Goal: Task Accomplishment & Management: Complete application form

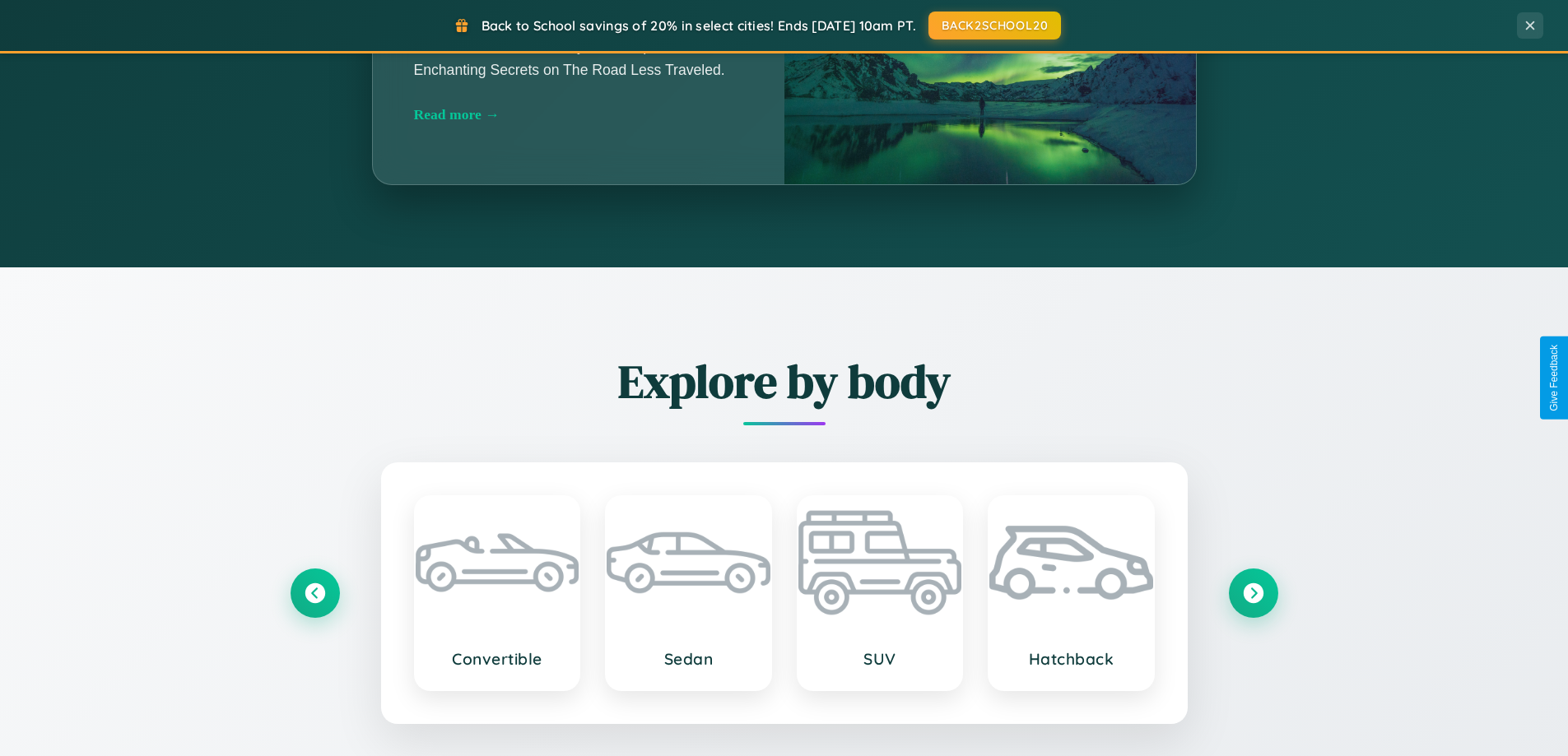
scroll to position [3168, 0]
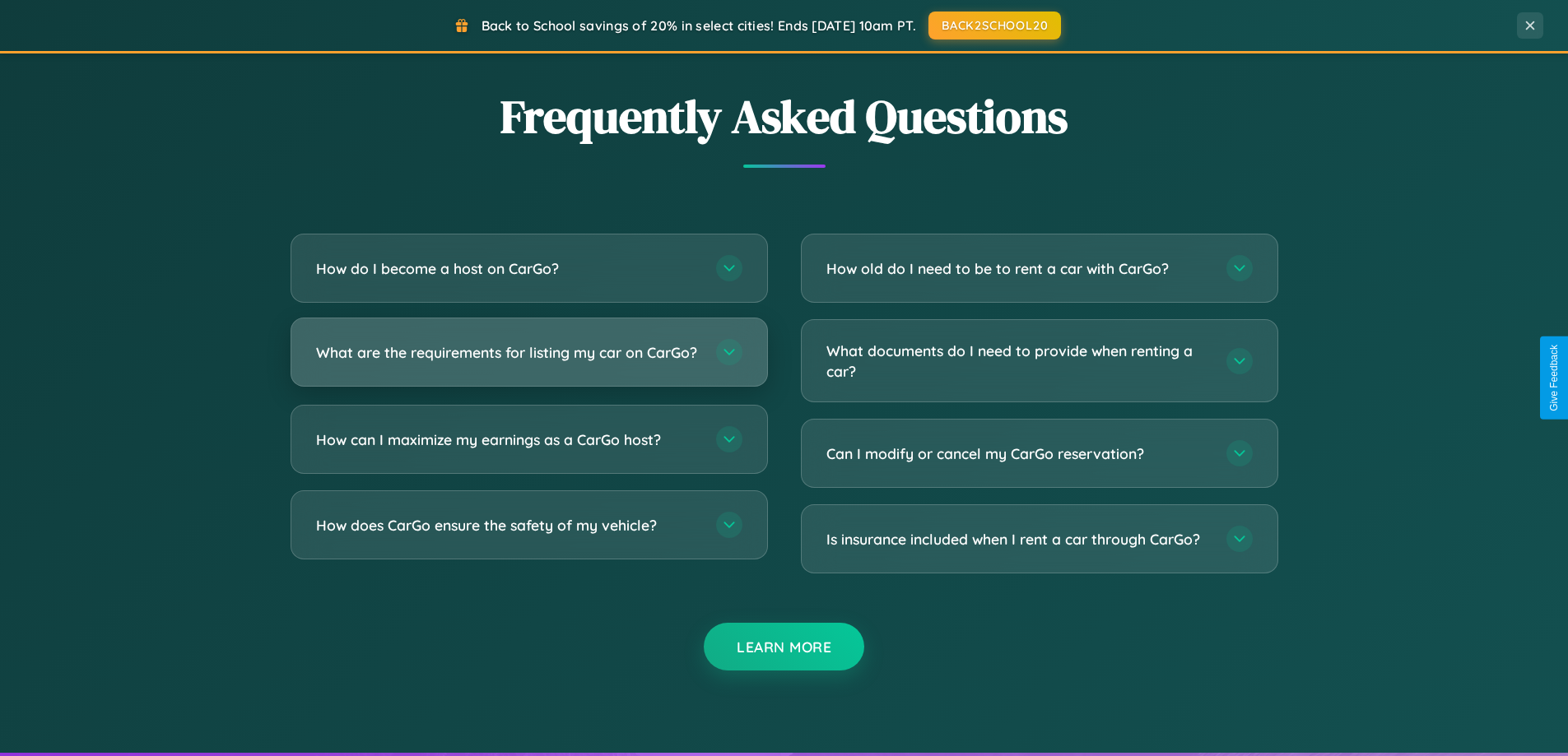
click at [528, 360] on h3 "What are the requirements for listing my car on CarGo?" at bounding box center [508, 352] width 384 height 20
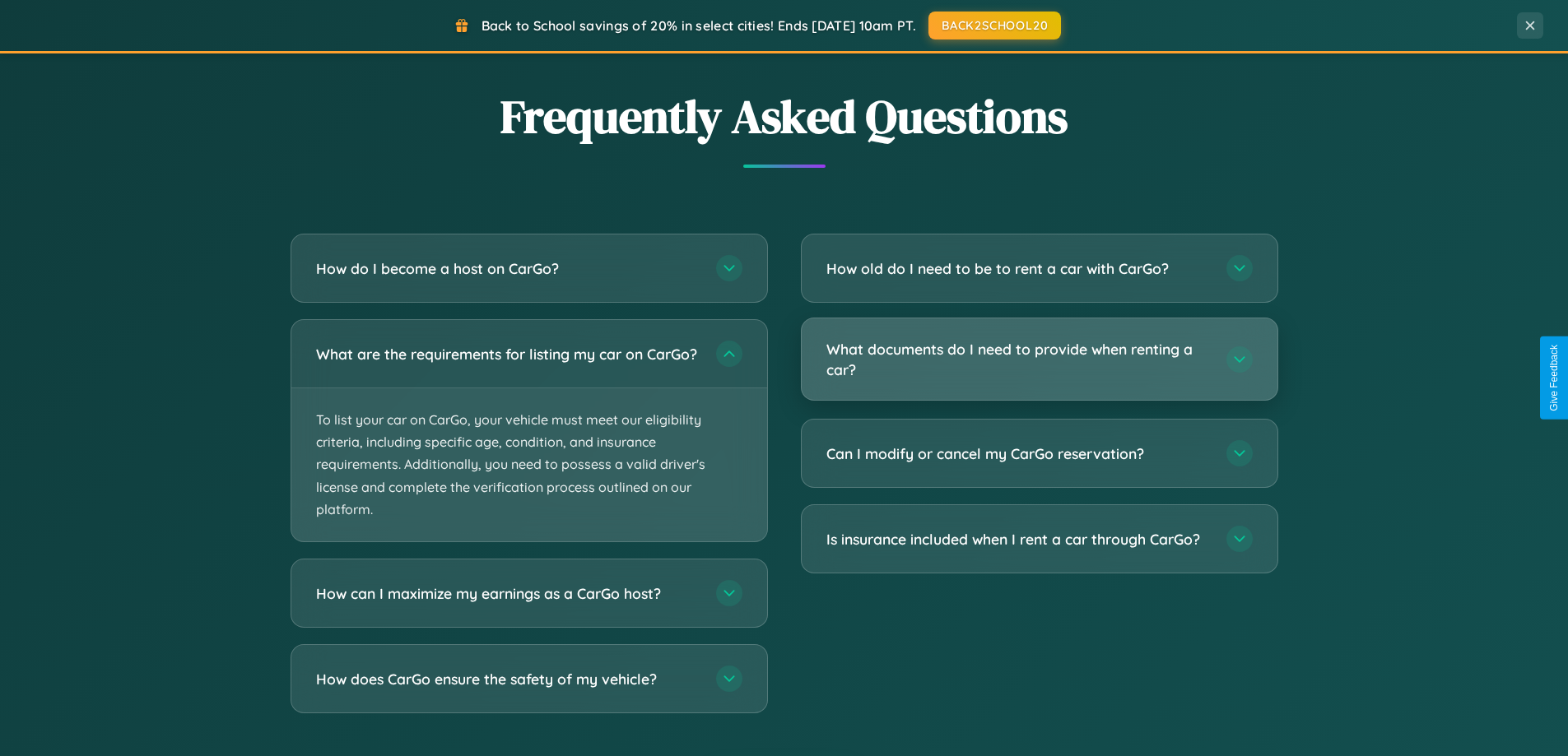
click at [1039, 360] on h3 "What documents do I need to provide when renting a car?" at bounding box center [1018, 360] width 384 height 40
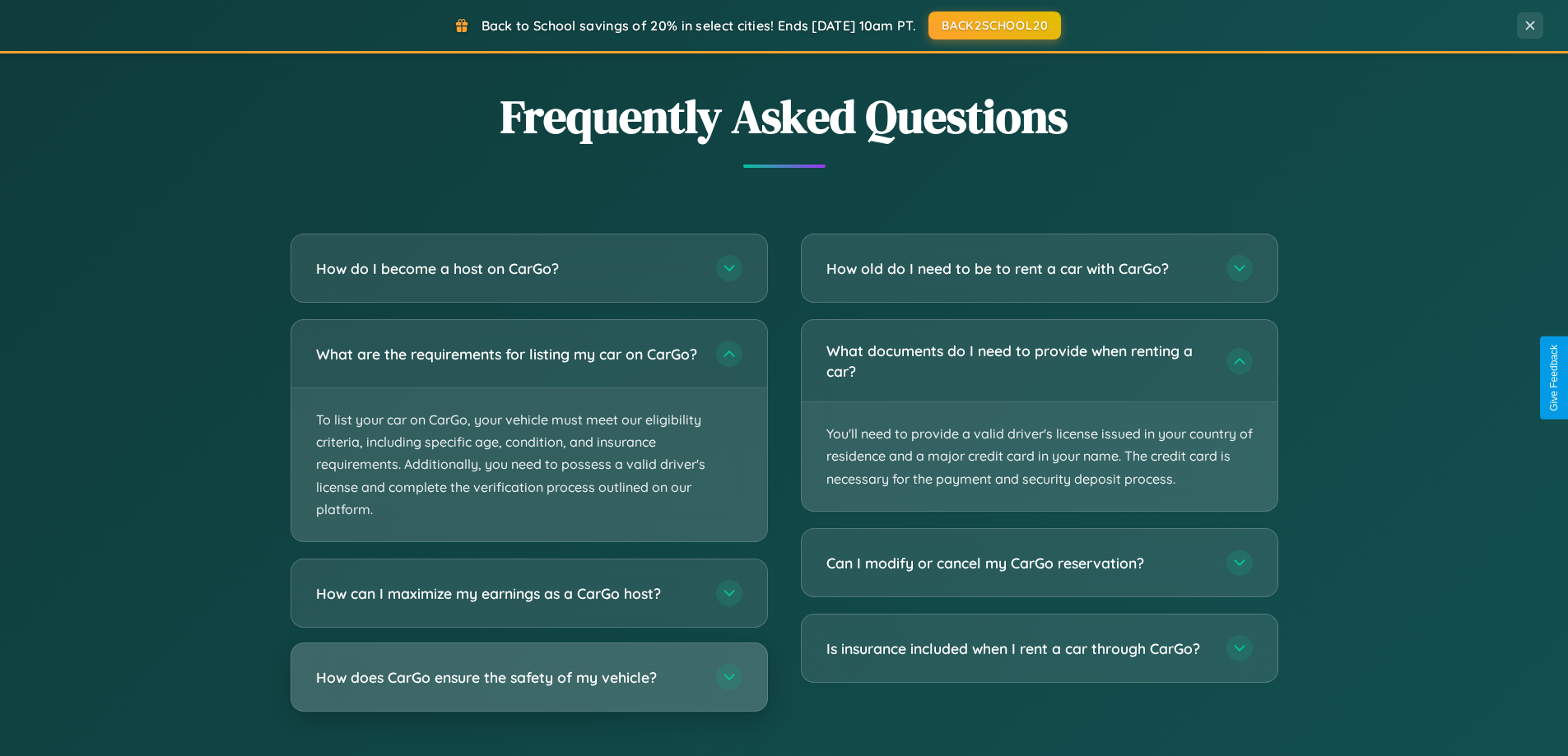
click at [528, 688] on h3 "How does CarGo ensure the safety of my vehicle?" at bounding box center [508, 677] width 384 height 20
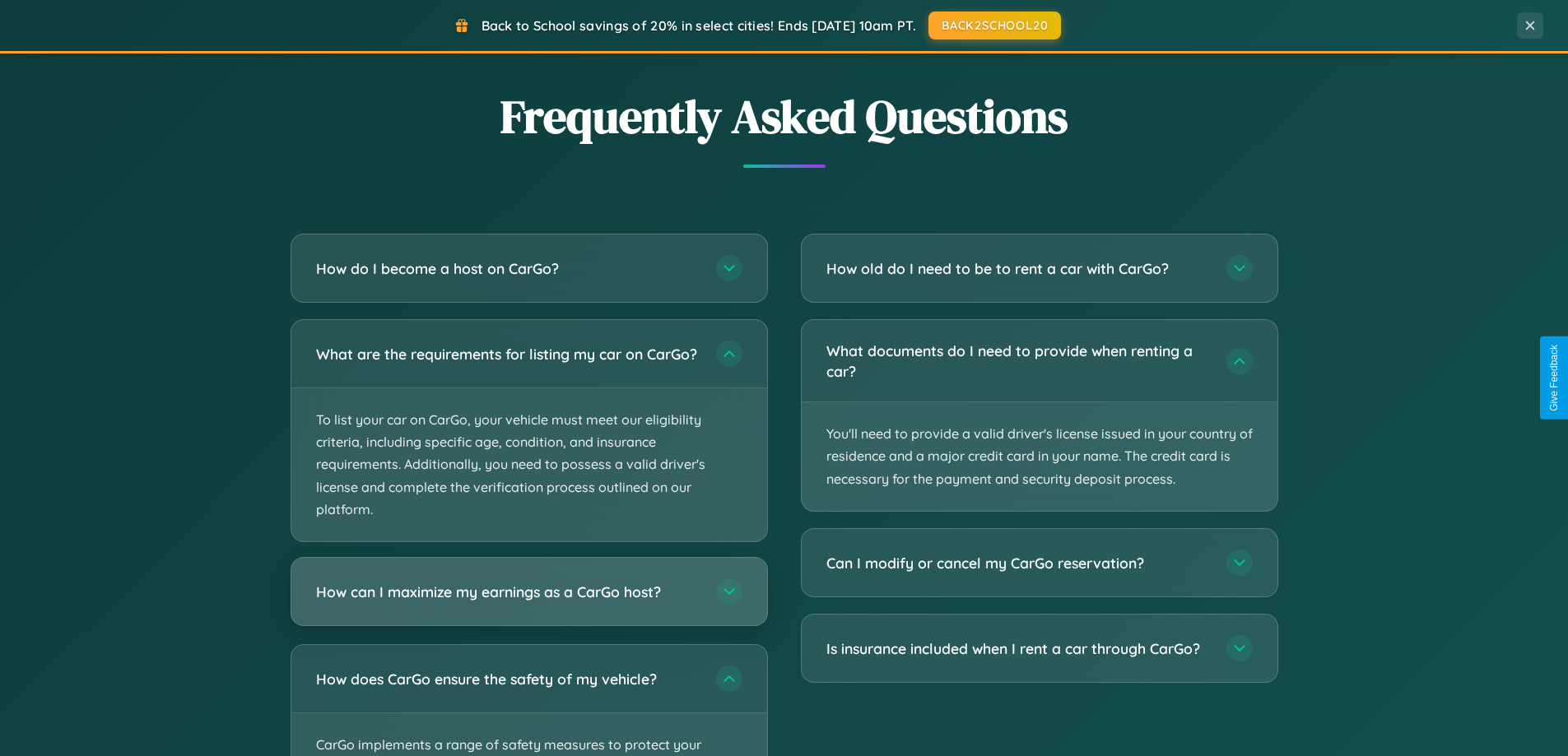
click at [528, 603] on h3 "How can I maximize my earnings as a CarGo host?" at bounding box center [508, 591] width 384 height 20
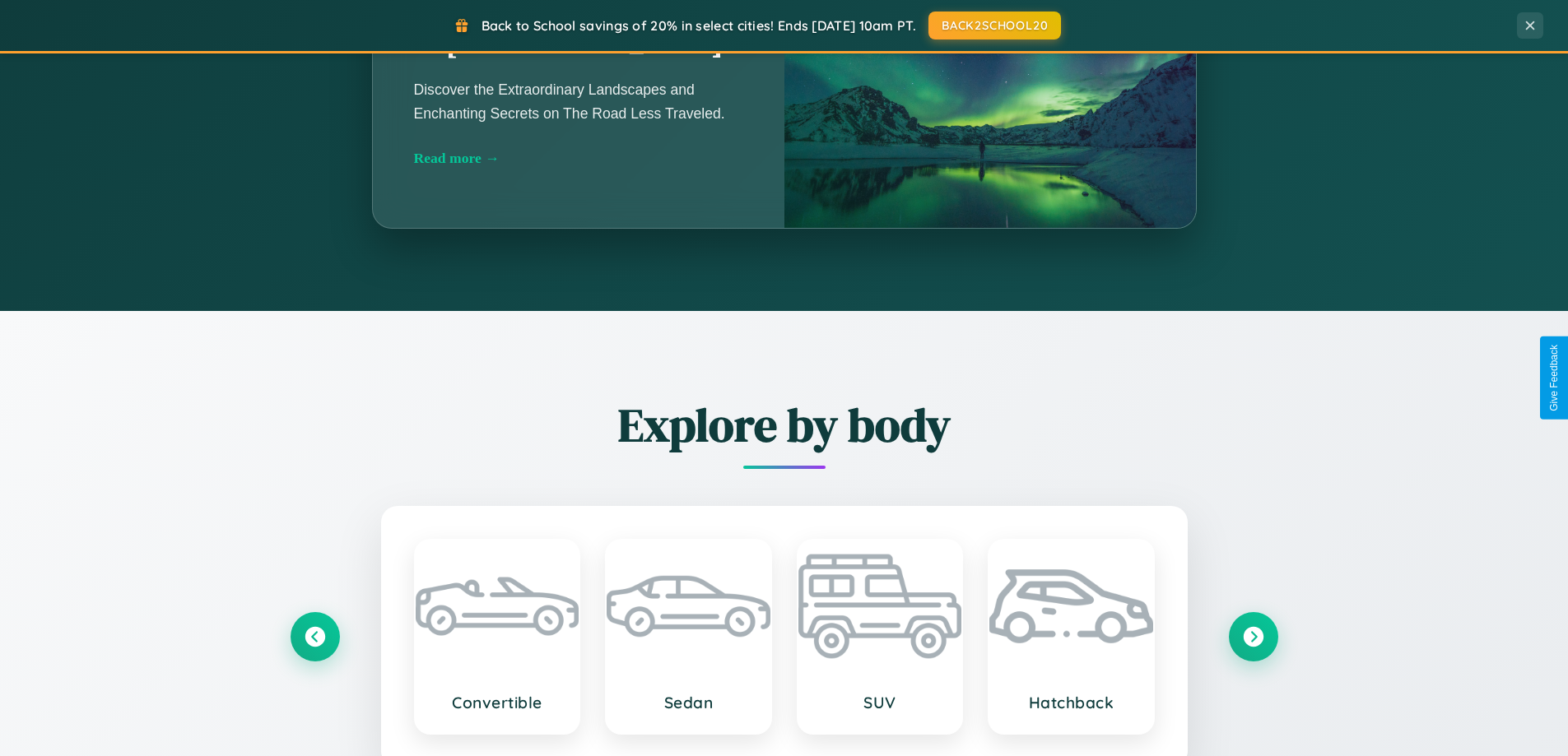
scroll to position [1133, 0]
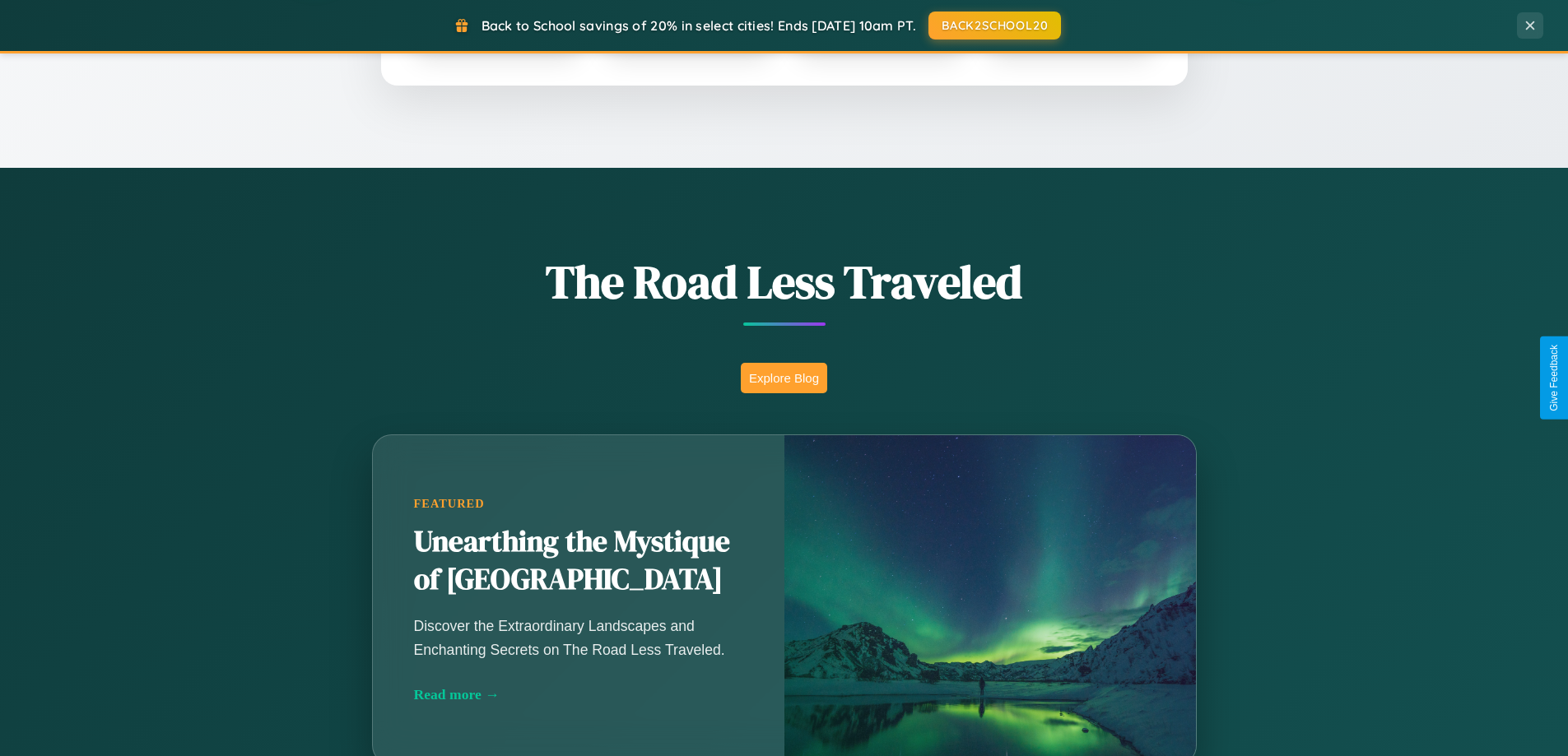
click at [784, 378] on button "Explore Blog" at bounding box center [784, 378] width 87 height 31
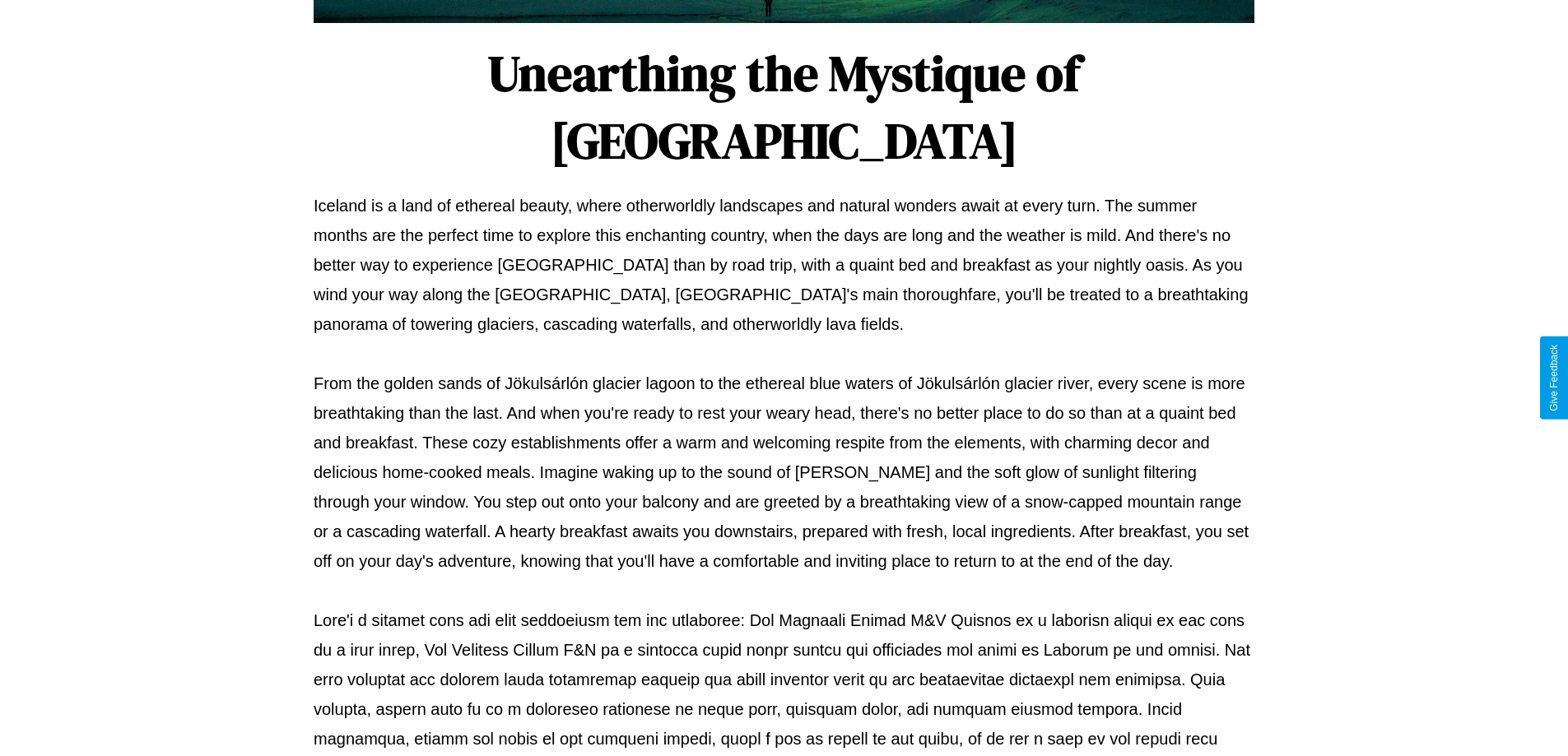
scroll to position [532, 0]
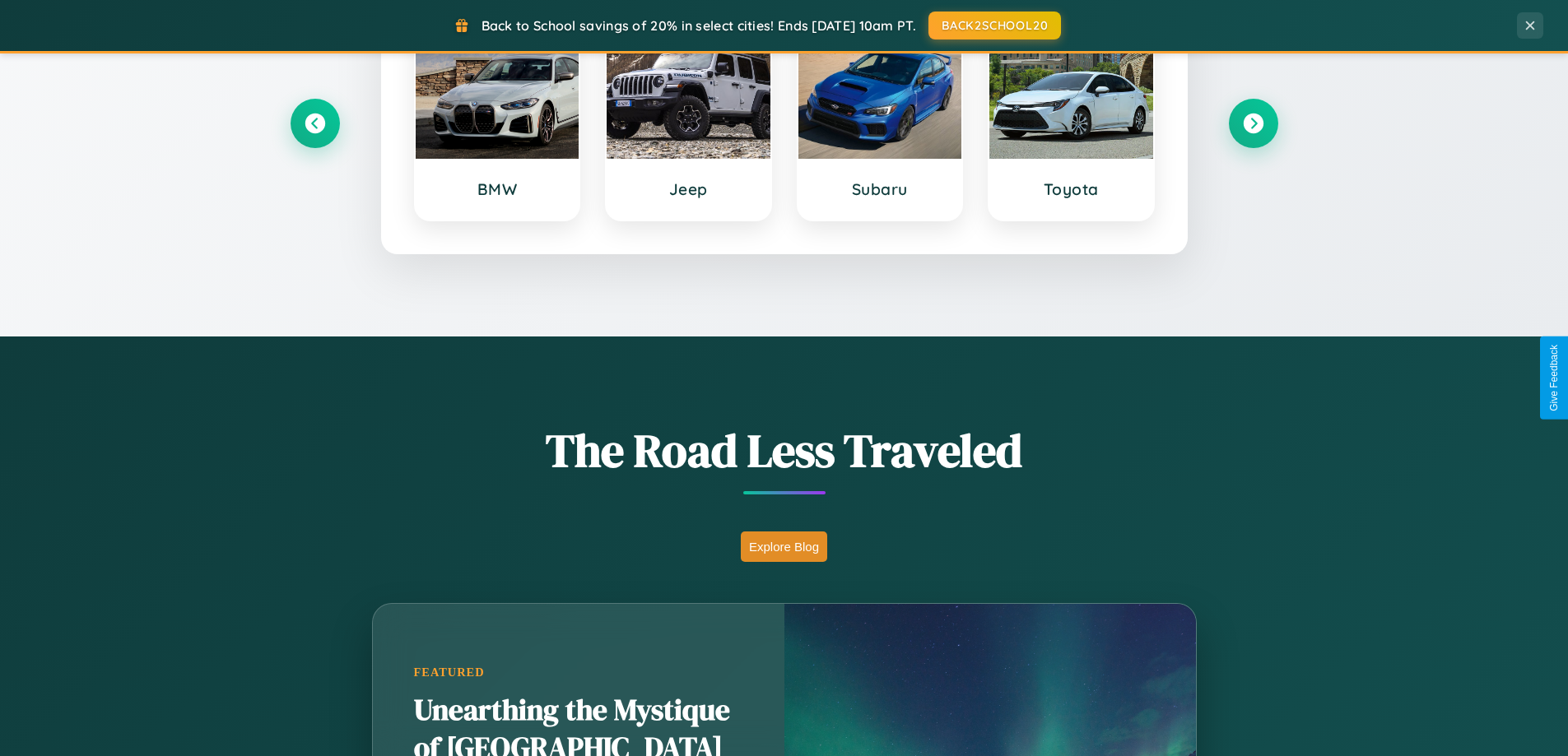
scroll to position [710, 0]
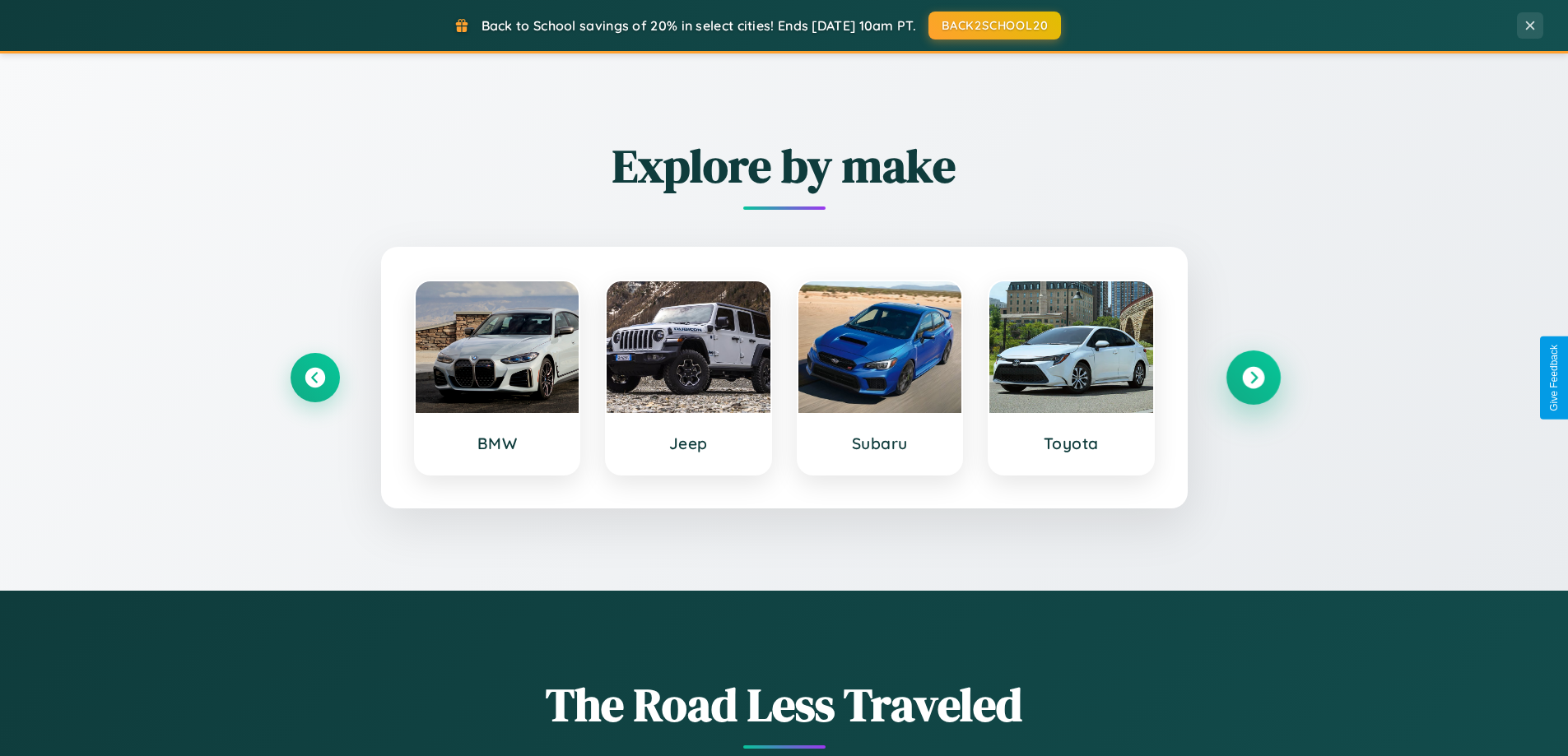
click at [1253, 378] on icon at bounding box center [1253, 378] width 22 height 22
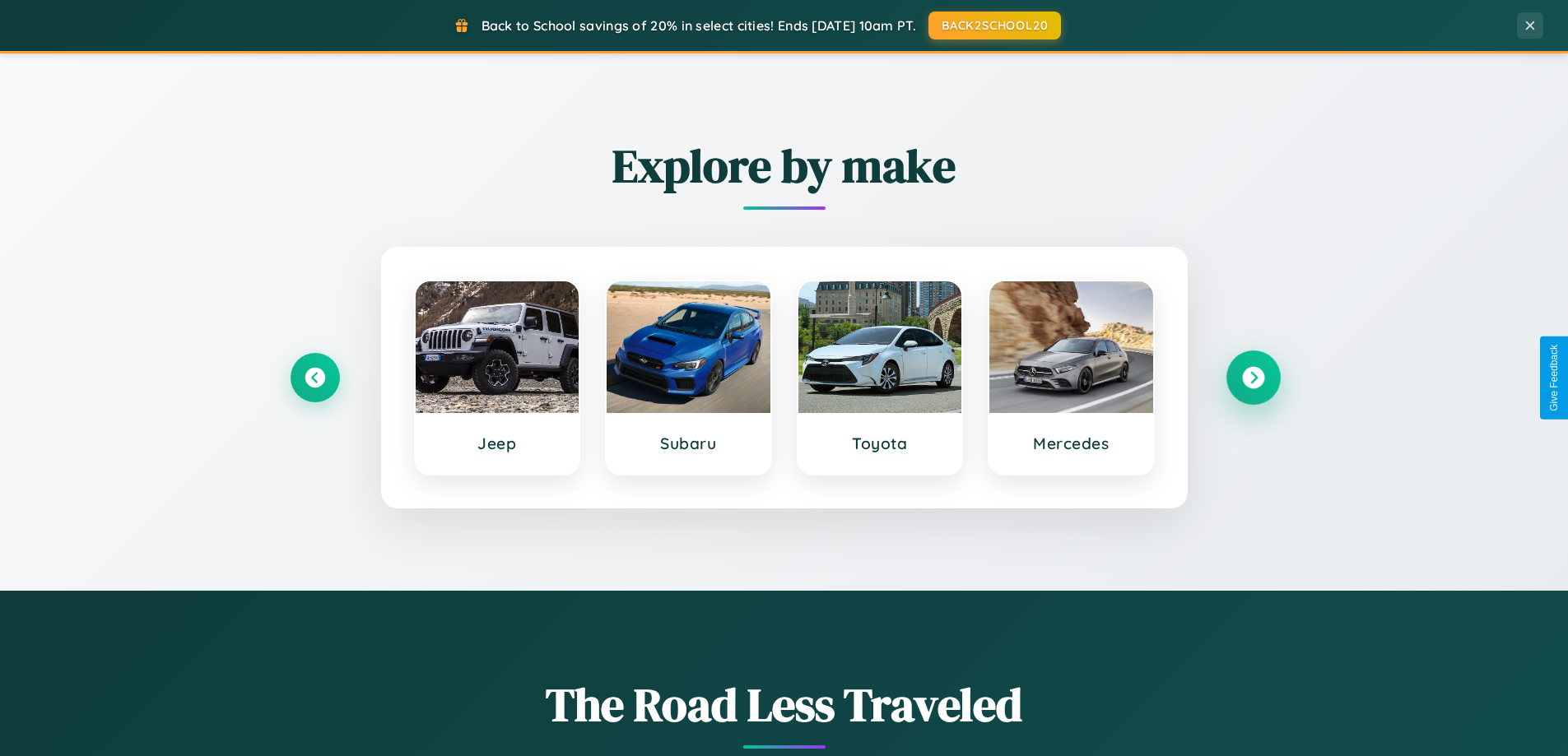
click at [1253, 378] on icon at bounding box center [1253, 378] width 22 height 22
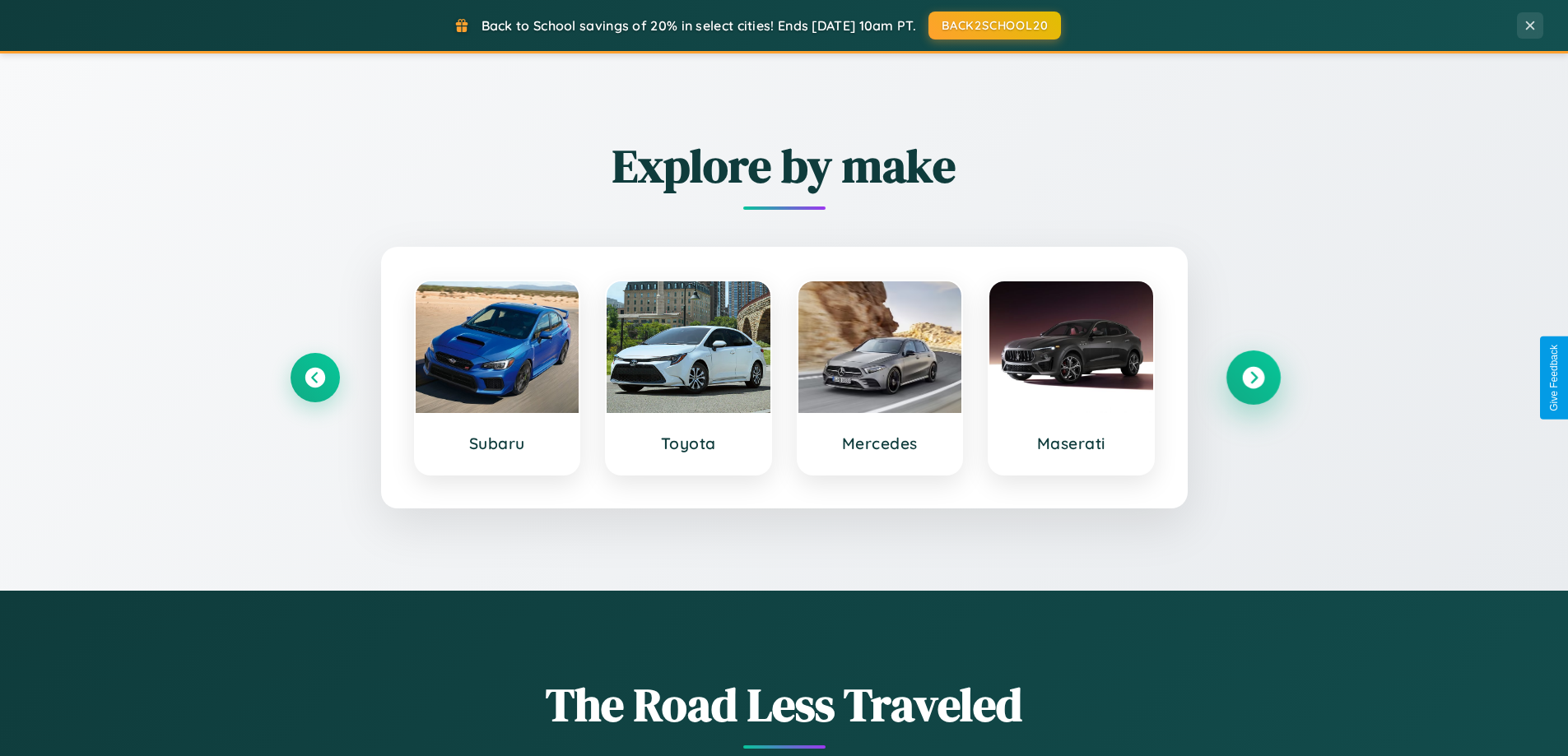
click at [1253, 378] on icon at bounding box center [1253, 378] width 22 height 22
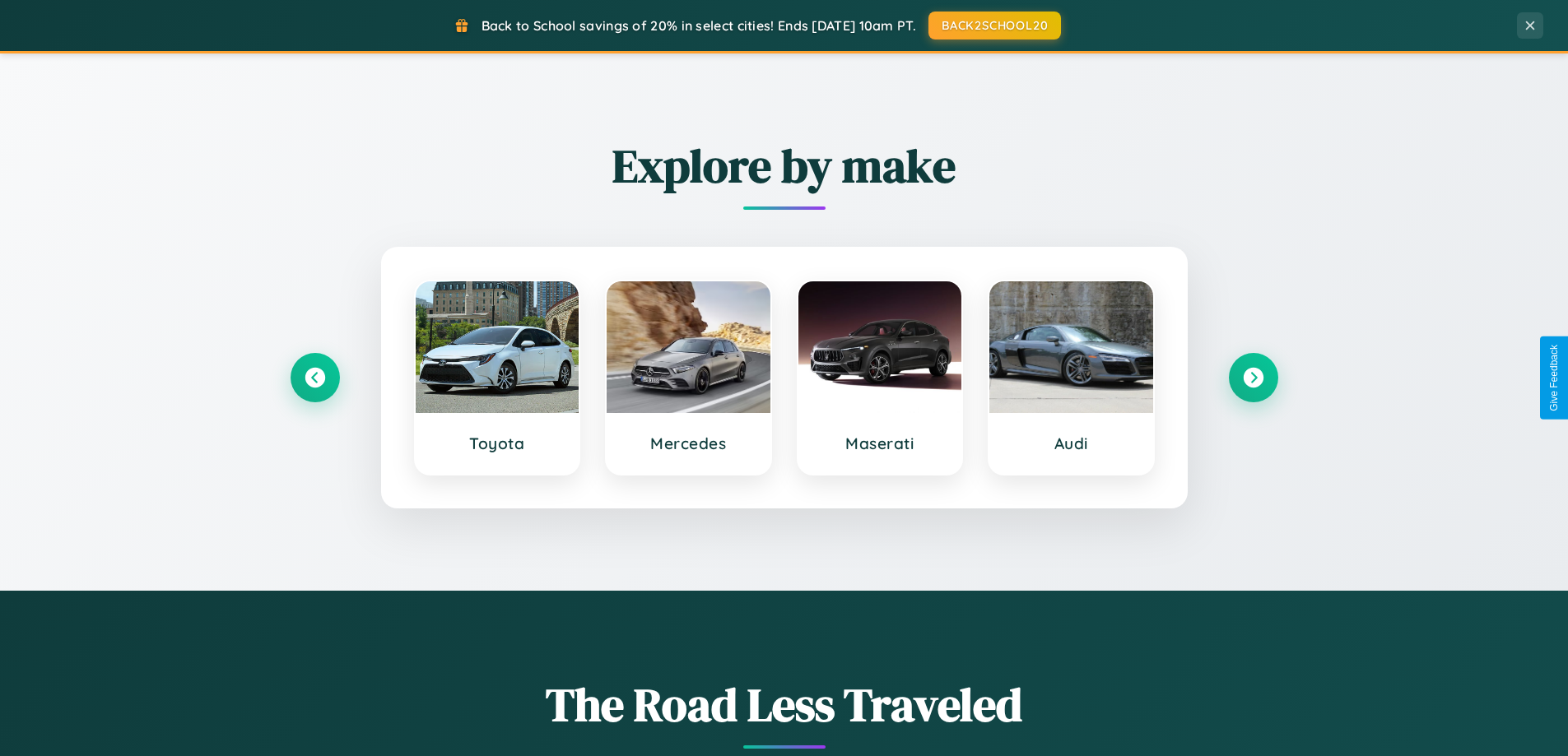
scroll to position [0, 0]
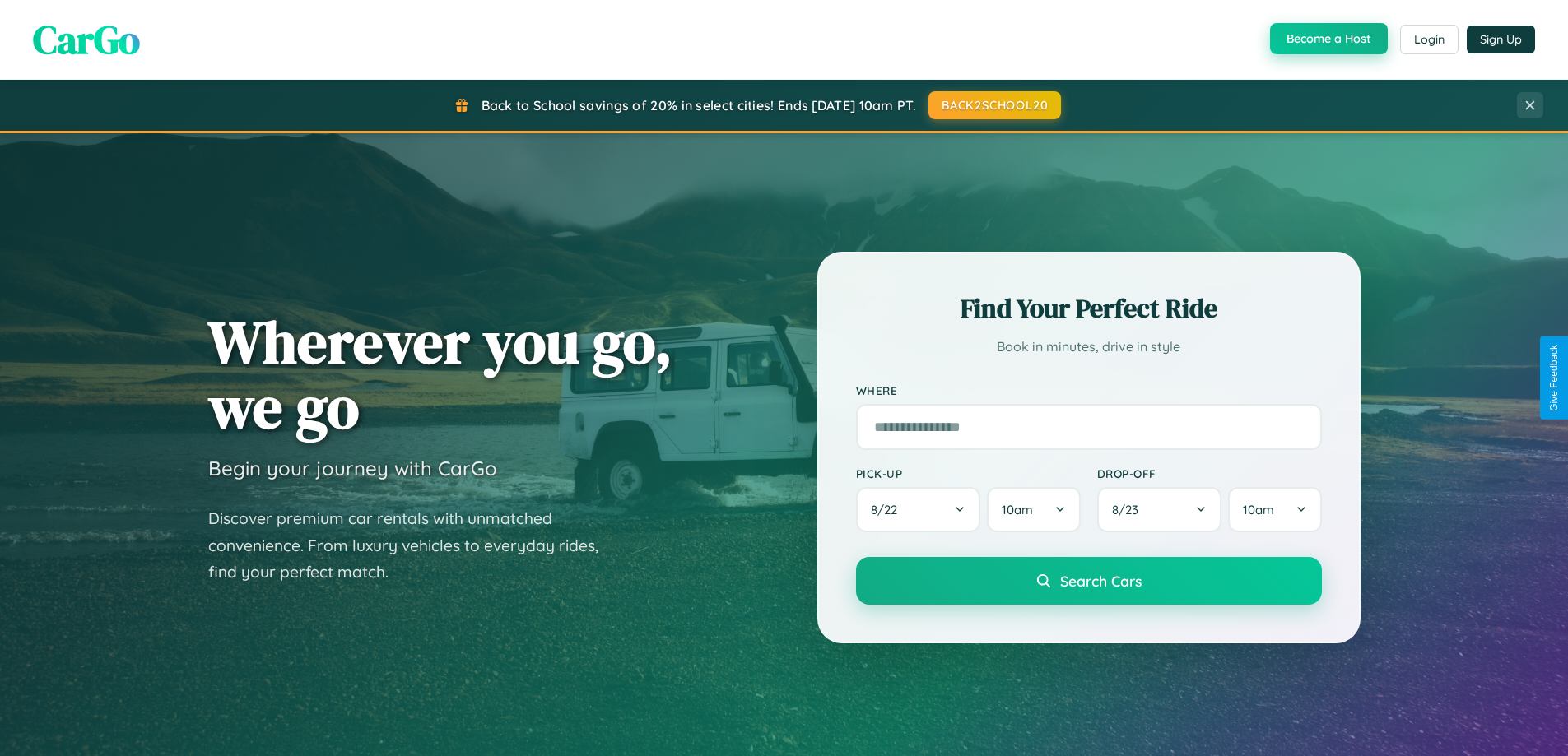
click at [1327, 40] on button "Become a Host" at bounding box center [1329, 39] width 118 height 31
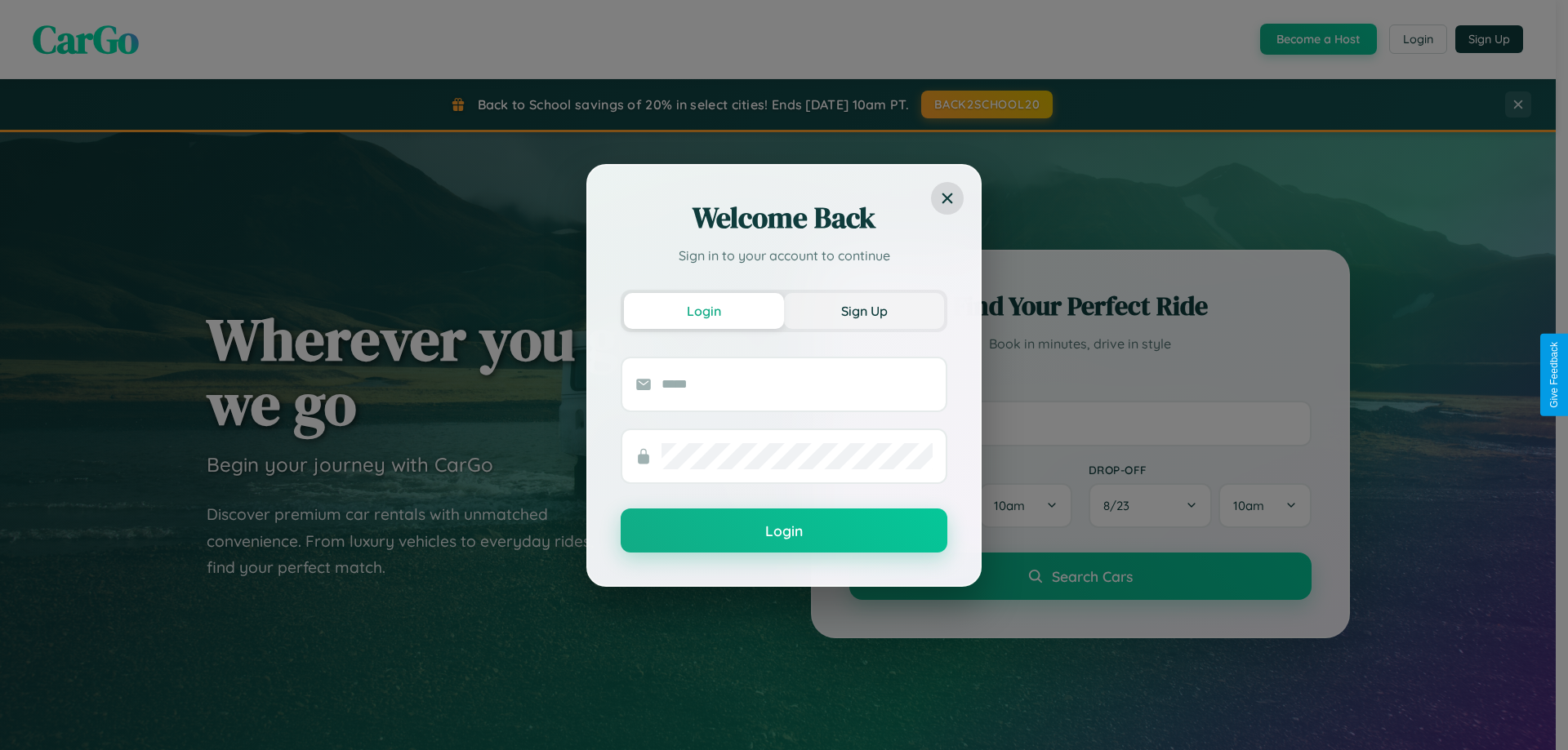
click at [864, 310] on button "Sign Up" at bounding box center [863, 311] width 160 height 36
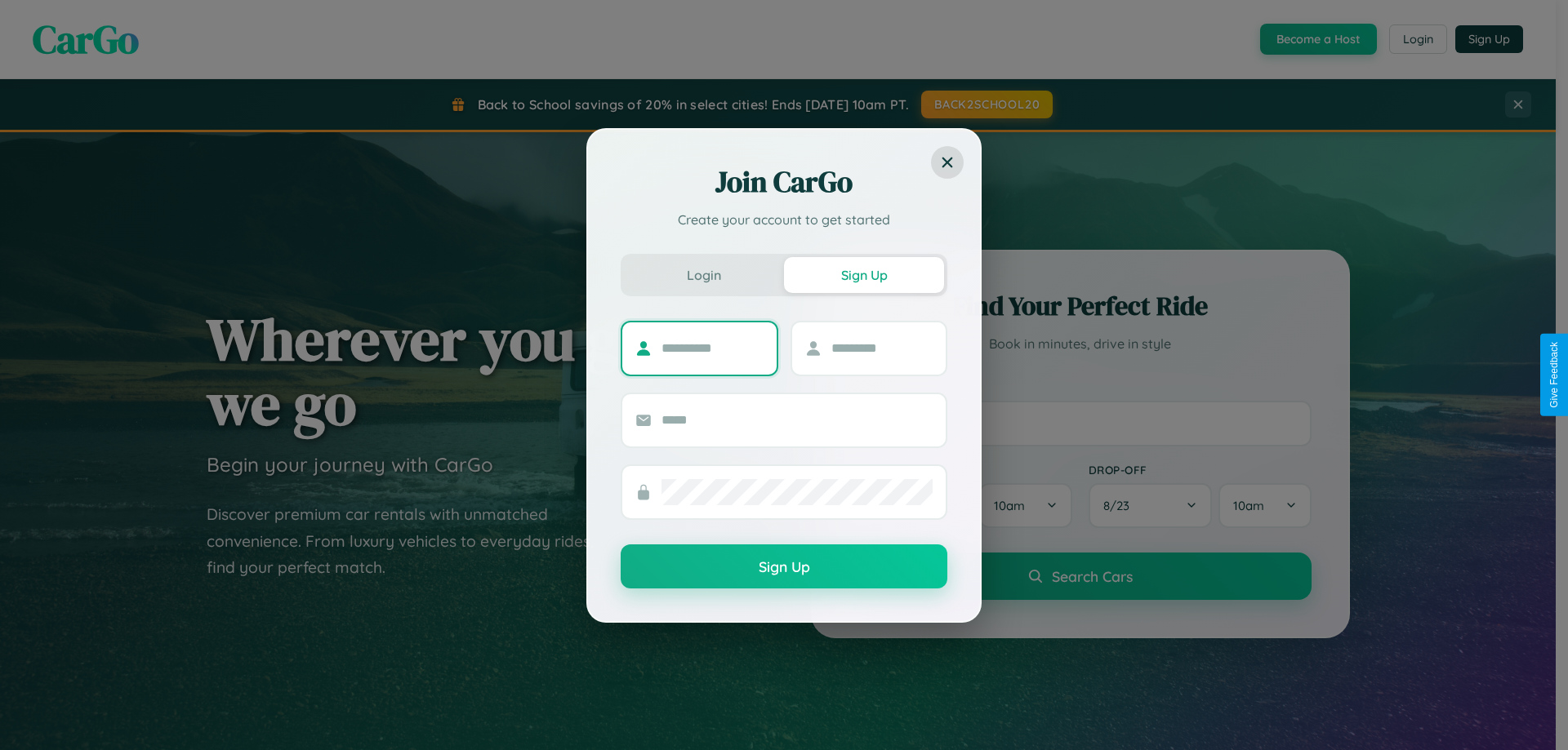
click at [712, 348] on input "text" at bounding box center [712, 348] width 102 height 26
type input "******"
click at [881, 348] on input "text" at bounding box center [882, 348] width 102 height 26
type input "******"
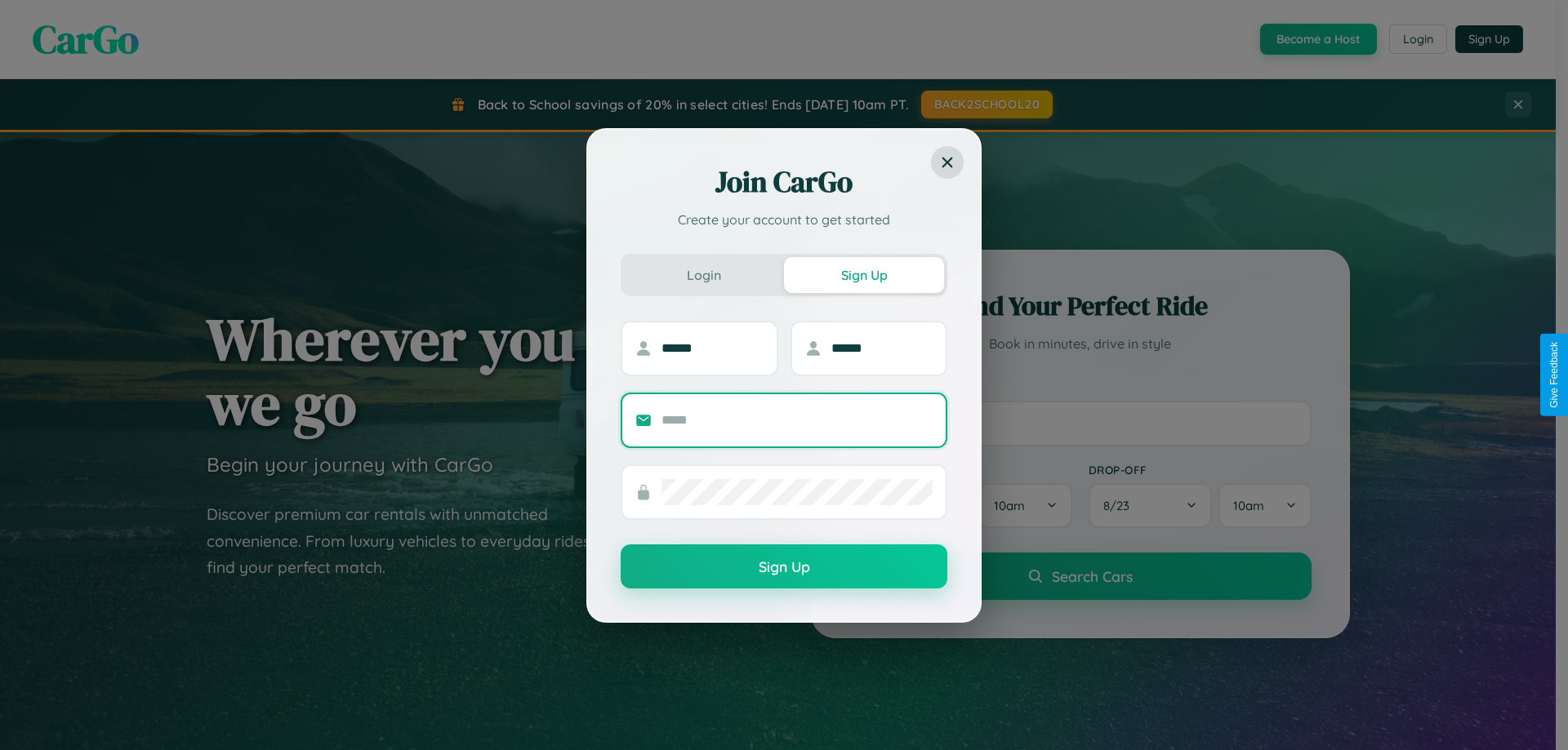
click at [797, 420] on input "text" at bounding box center [796, 420] width 271 height 26
type input "**********"
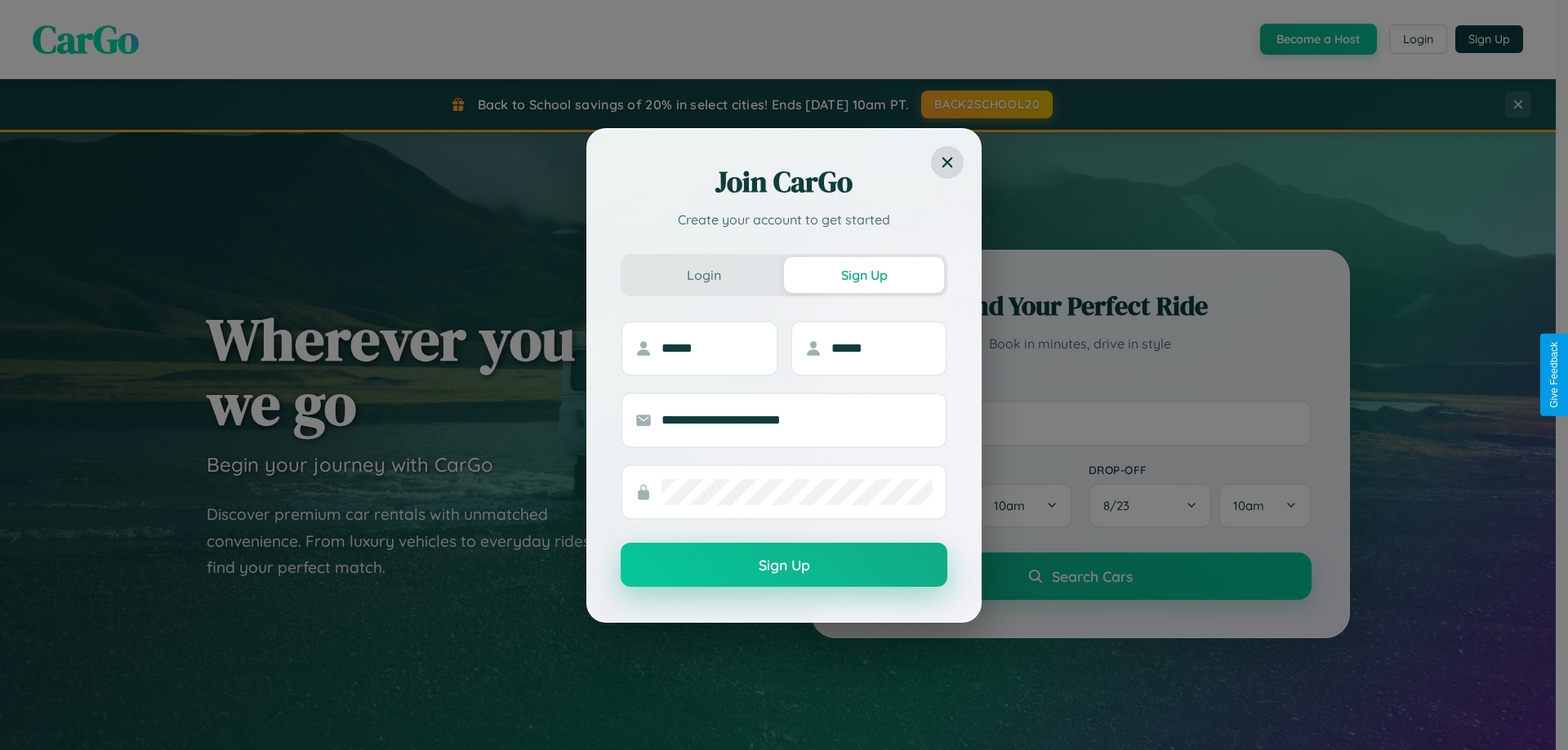
click at [784, 566] on button "Sign Up" at bounding box center [784, 565] width 326 height 44
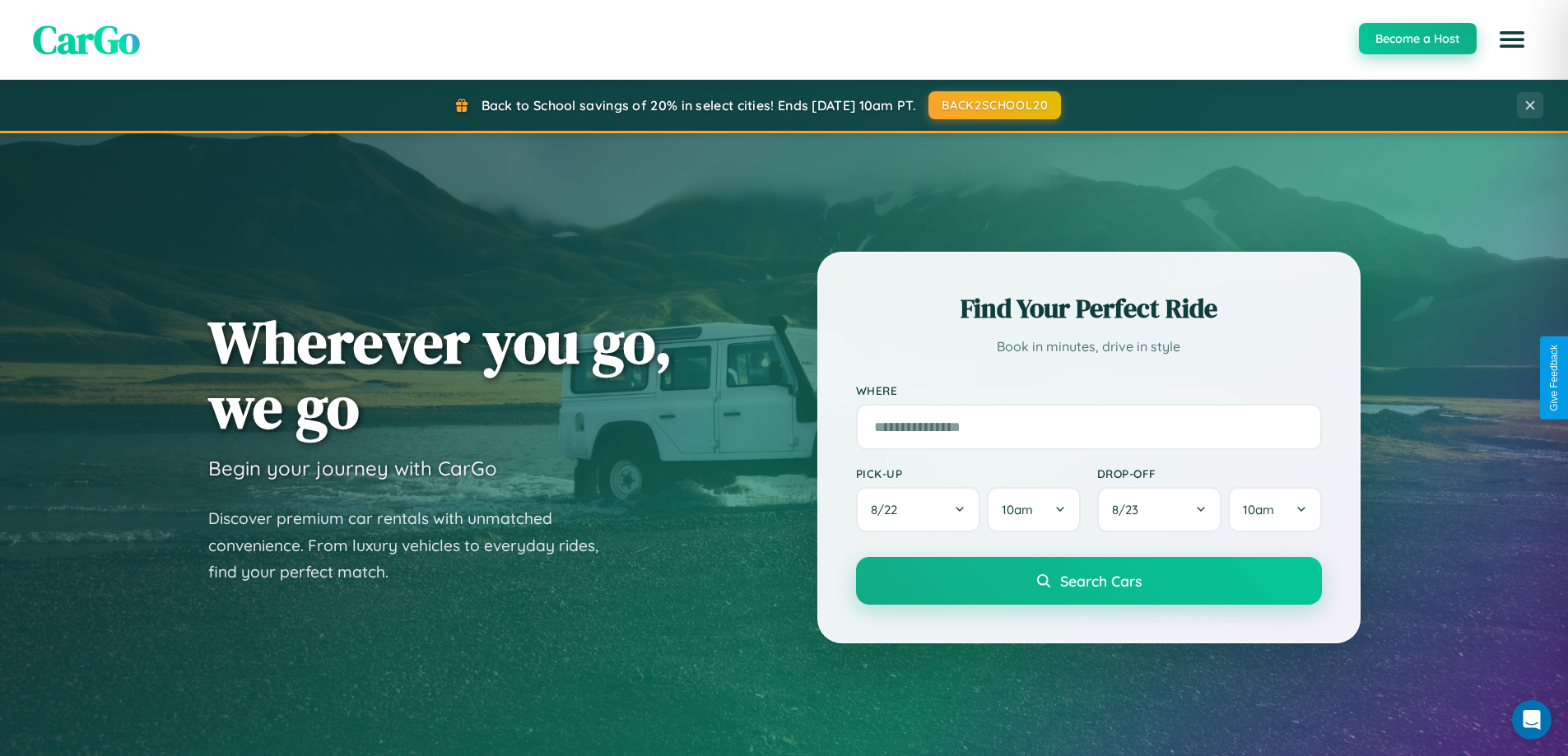
click at [1417, 39] on button "Become a Host" at bounding box center [1418, 39] width 118 height 31
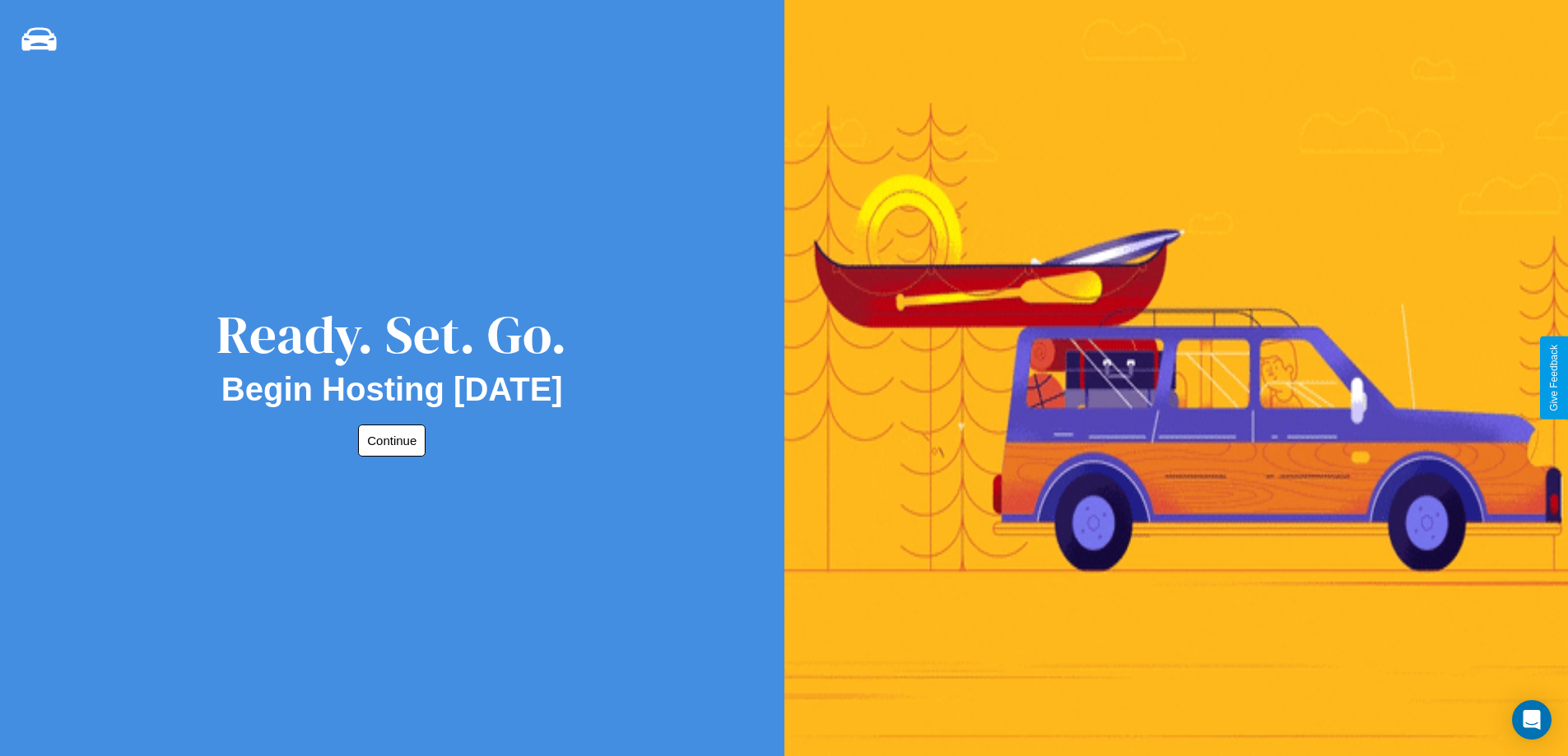
click at [389, 441] on button "Continue" at bounding box center [392, 440] width 68 height 32
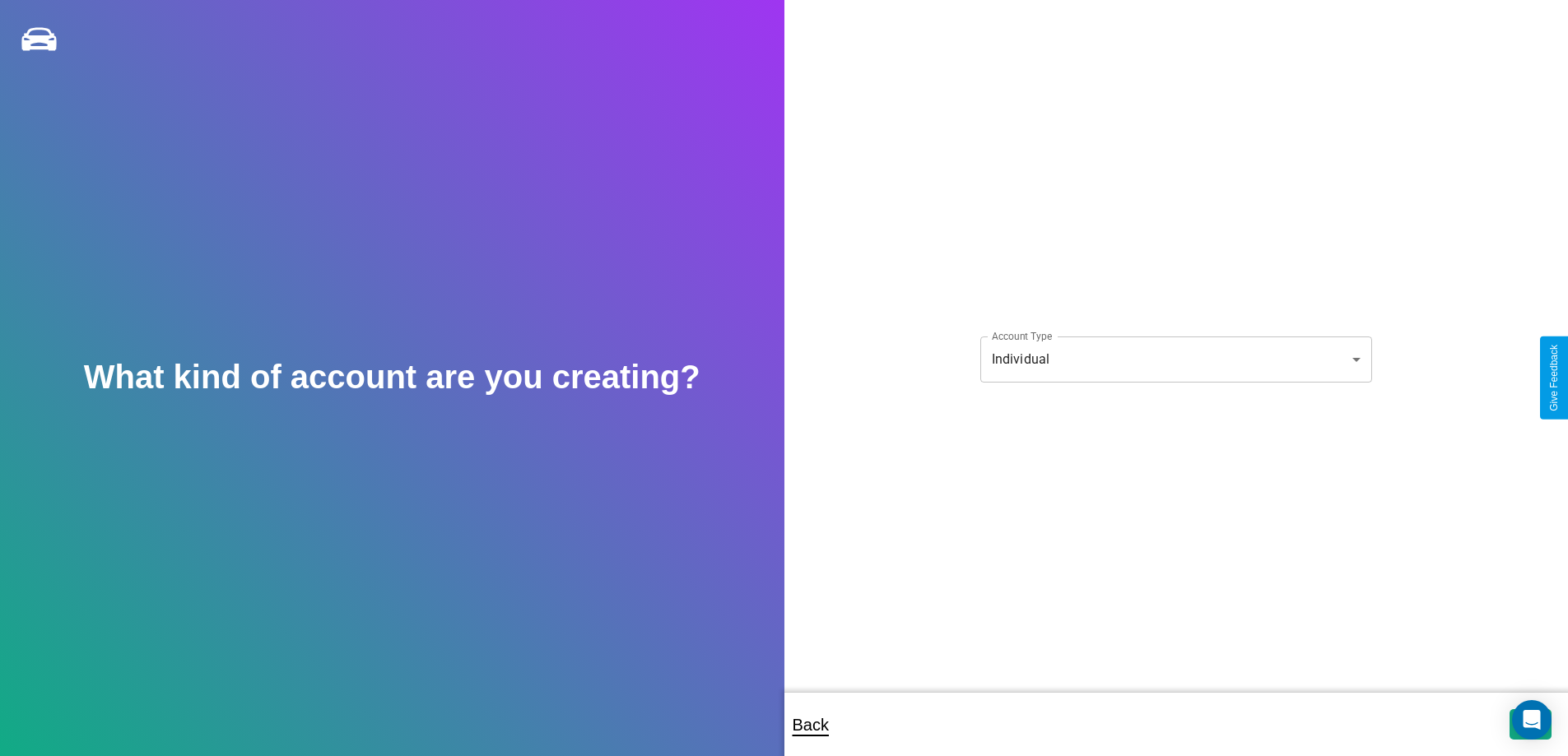
click at [1176, 359] on body "**********" at bounding box center [784, 390] width 1568 height 779
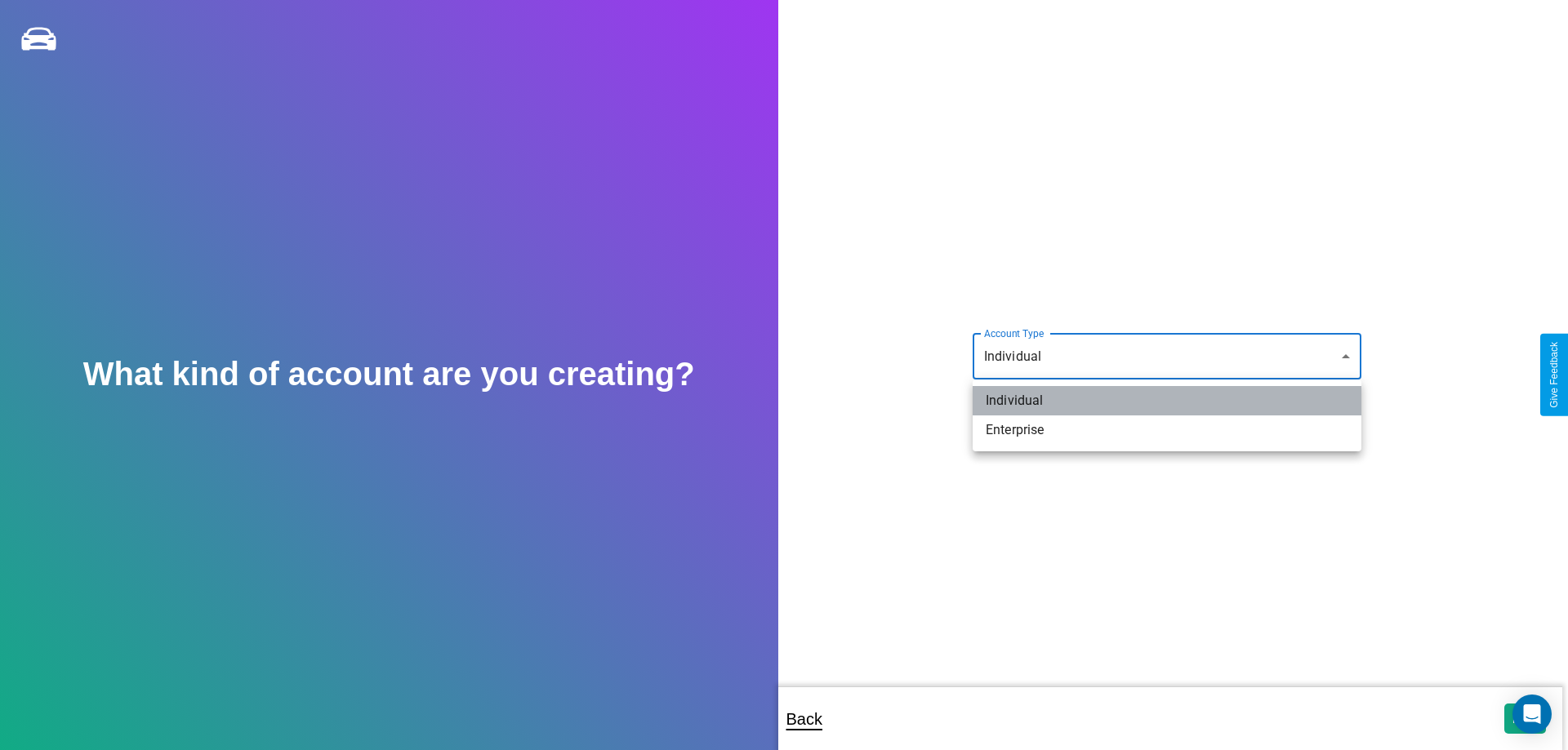
click at [1167, 401] on li "Individual" at bounding box center [1167, 401] width 388 height 30
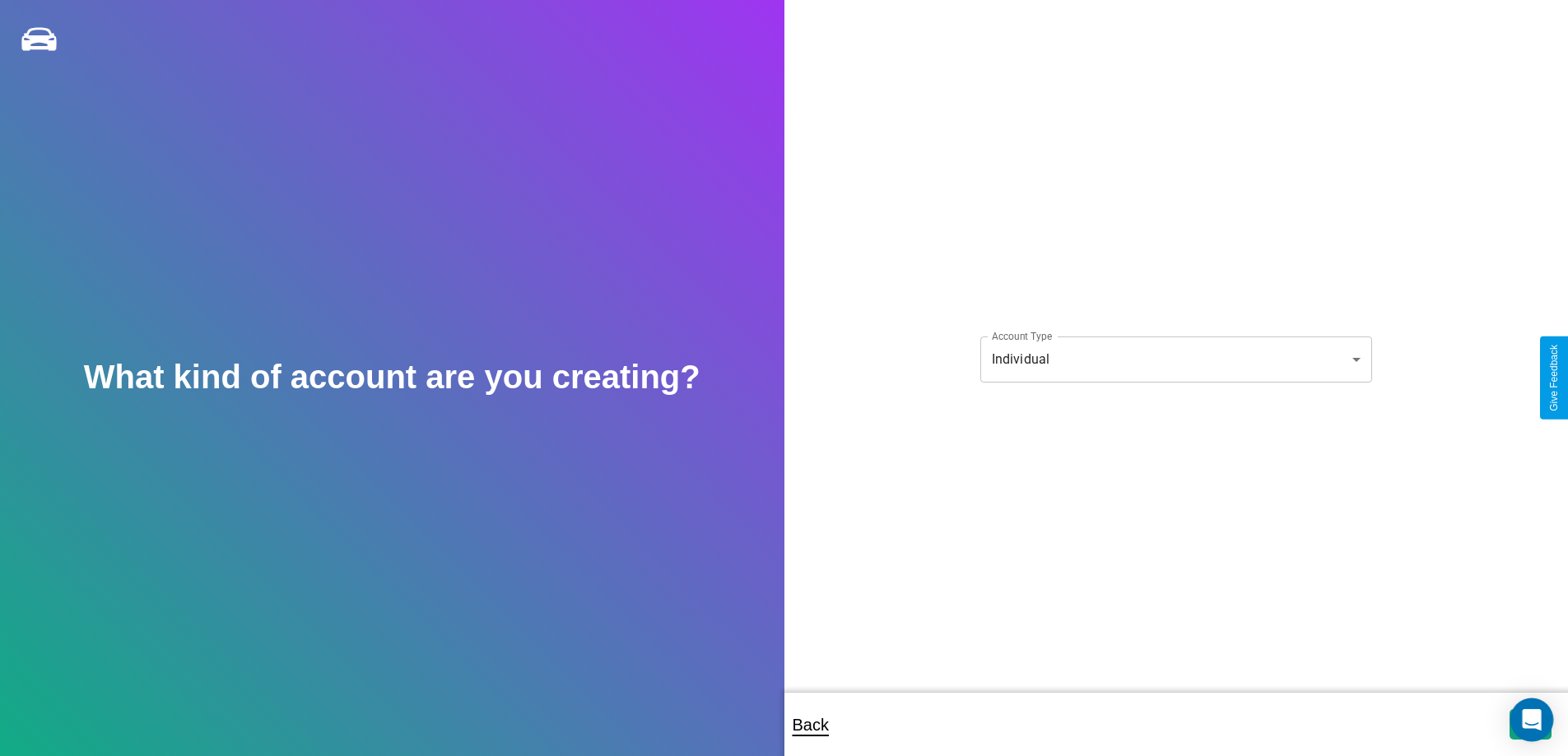
click at [1530, 724] on icon "Open Intercom Messenger" at bounding box center [1531, 720] width 19 height 21
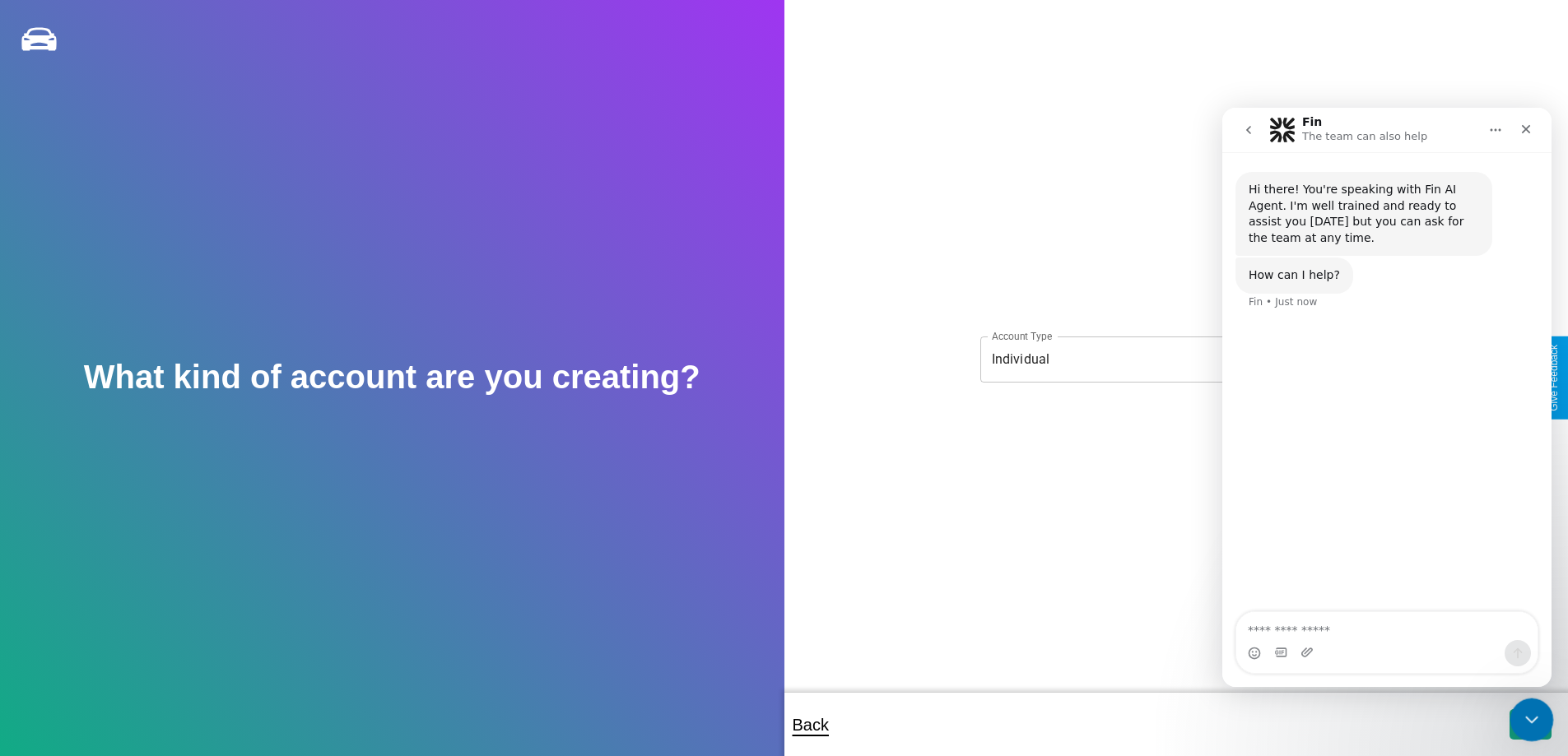
click at [1527, 721] on icon "Close Intercom Messenger" at bounding box center [1529, 717] width 19 height 19
